Goal: Transaction & Acquisition: Purchase product/service

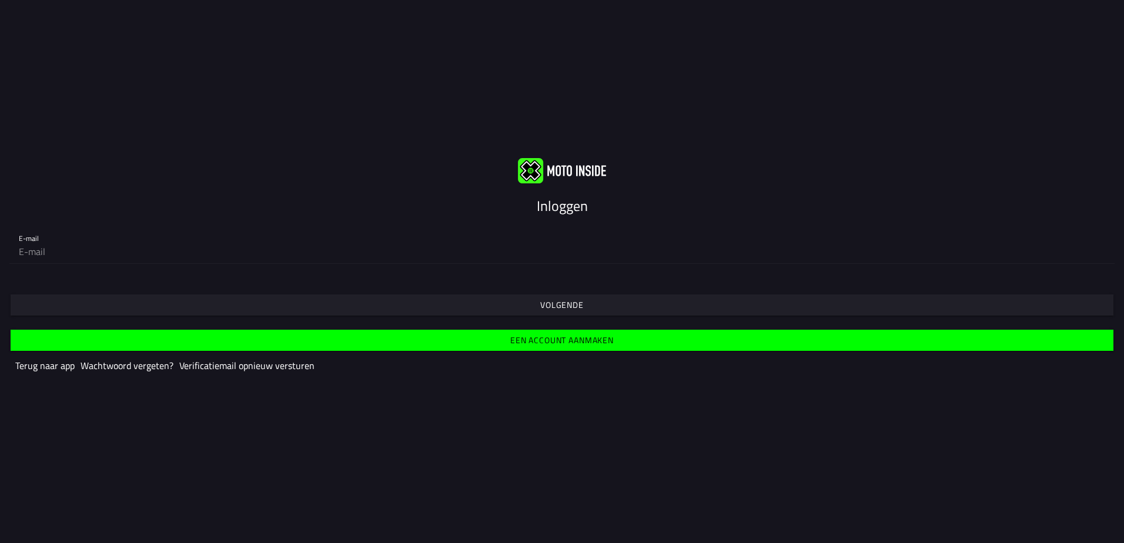
click at [0, 0] on slot "Volgende" at bounding box center [0, 0] width 0 height 0
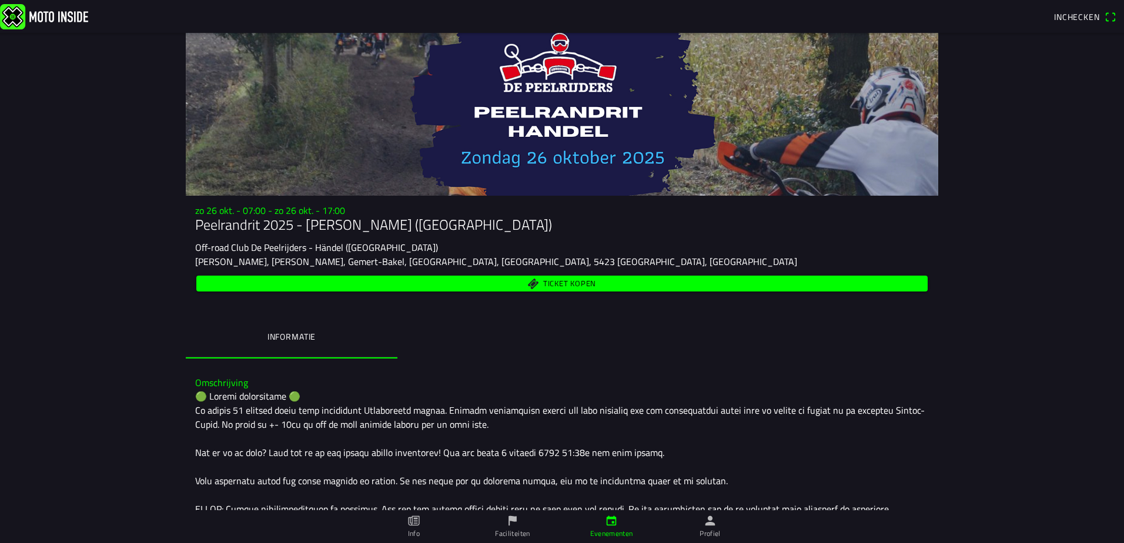
click at [464, 282] on span "Ticket kopen" at bounding box center [562, 284] width 718 height 16
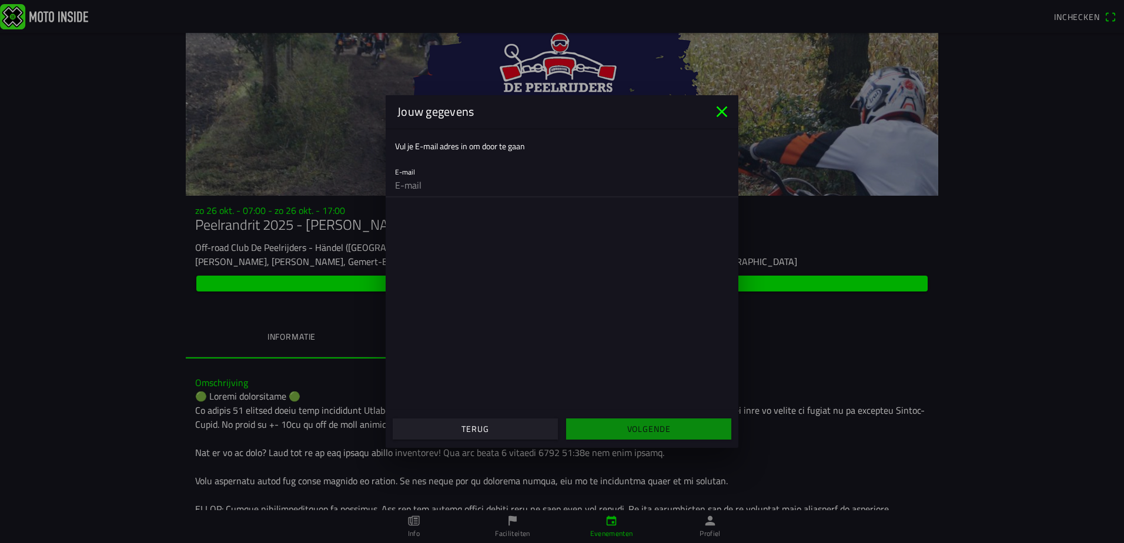
click at [410, 178] on input "email" at bounding box center [562, 185] width 334 height 24
type input "[EMAIL_ADDRESS][DOMAIN_NAME]"
click at [0, 0] on slot "Volgende" at bounding box center [0, 0] width 0 height 0
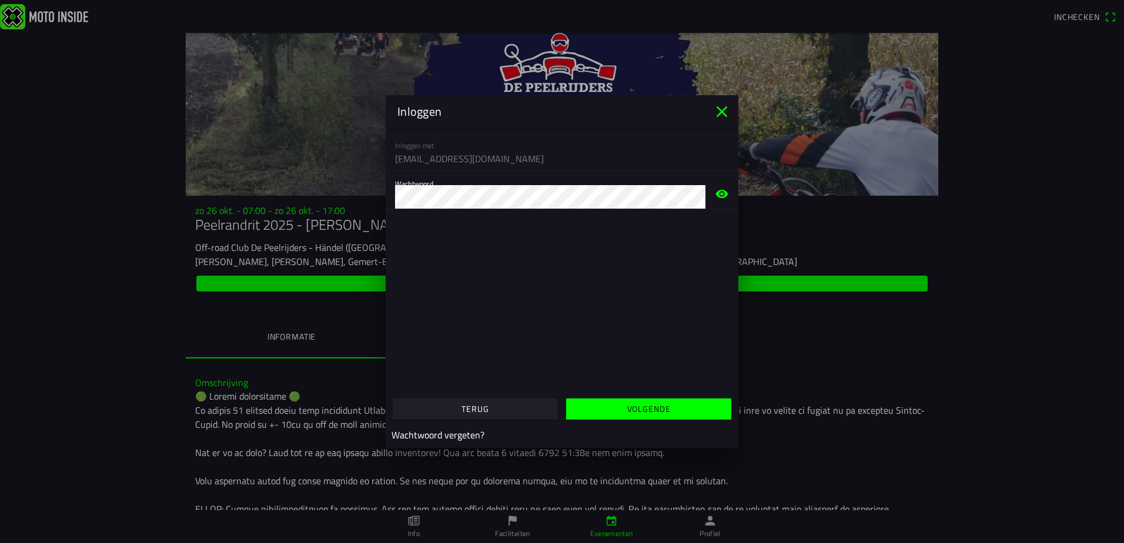
click at [723, 195] on icon "oog" at bounding box center [722, 194] width 12 height 8
click at [0, 0] on slot "Volgende" at bounding box center [0, 0] width 0 height 0
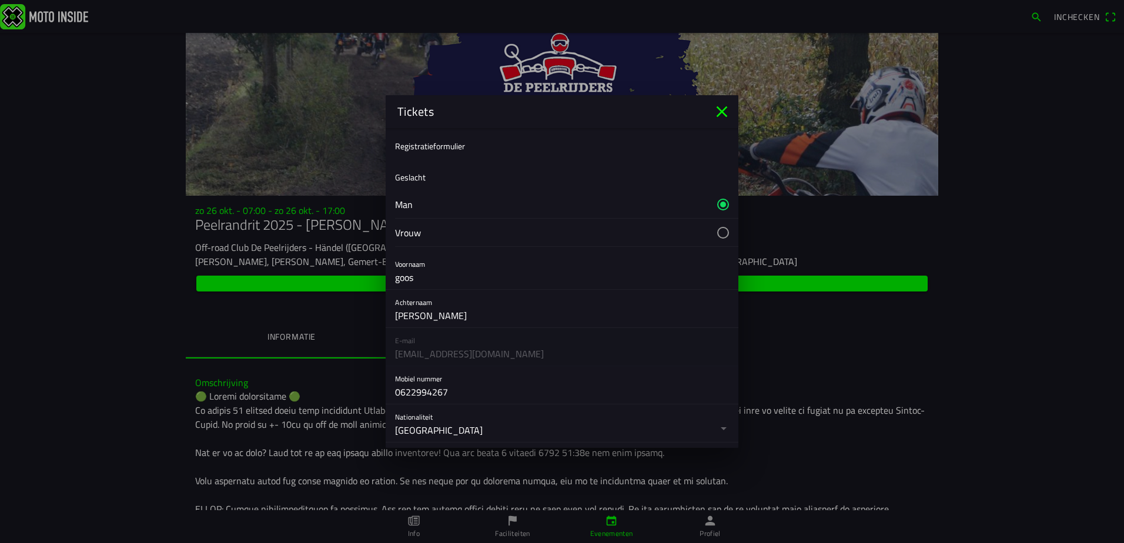
click at [722, 111] on icon "close" at bounding box center [722, 111] width 11 height 11
